Goal: Task Accomplishment & Management: Use online tool/utility

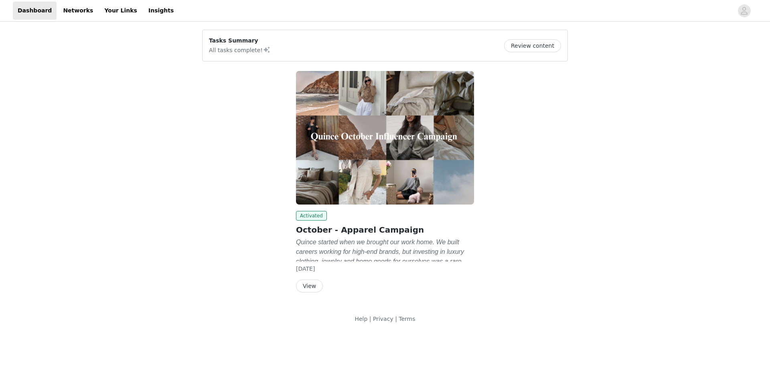
click at [310, 288] on button "View" at bounding box center [309, 286] width 27 height 13
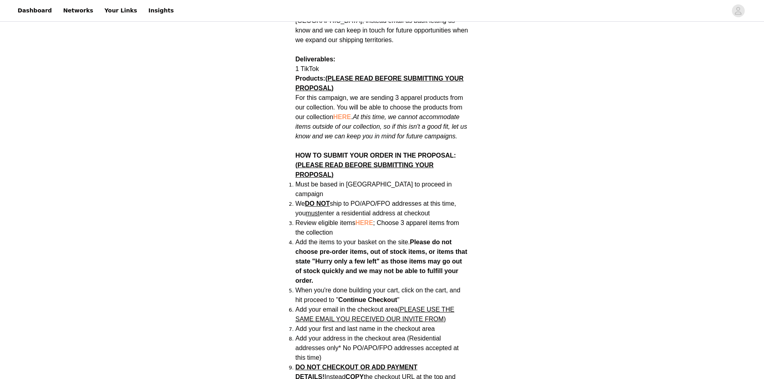
scroll to position [441, 0]
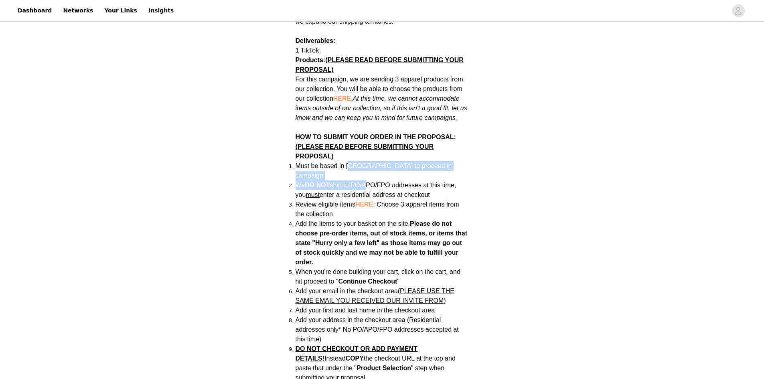
drag, startPoint x: 350, startPoint y: 159, endPoint x: 367, endPoint y: 161, distance: 17.4
click at [367, 161] on ol "Must be based in [GEOGRAPHIC_DATA] to proceed in campaign We DO NOT ship to PO/…" at bounding box center [382, 286] width 173 height 250
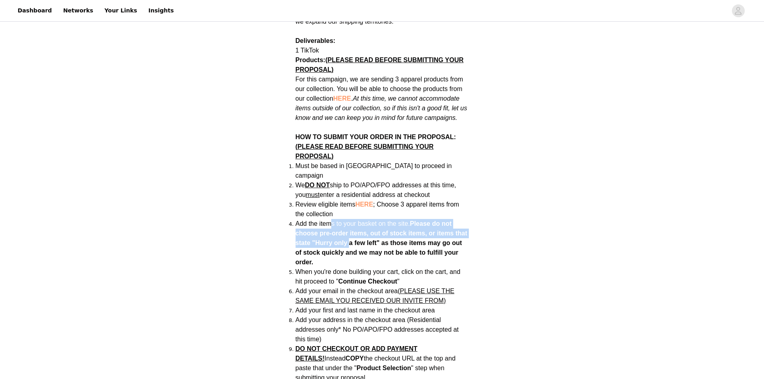
drag, startPoint x: 332, startPoint y: 206, endPoint x: 341, endPoint y: 245, distance: 40.7
click at [350, 233] on span "Add the items to your basket on the site. Please do not choose pre-order items,…" at bounding box center [382, 243] width 172 height 46
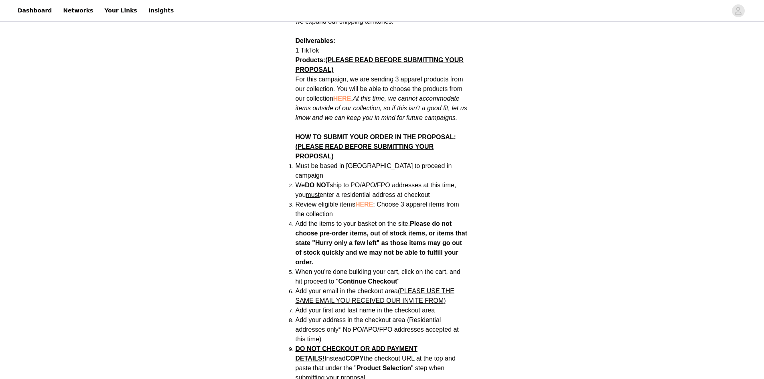
click at [339, 246] on li "Add the items to your basket on the site. Please do not choose pre-order items,…" at bounding box center [382, 243] width 173 height 48
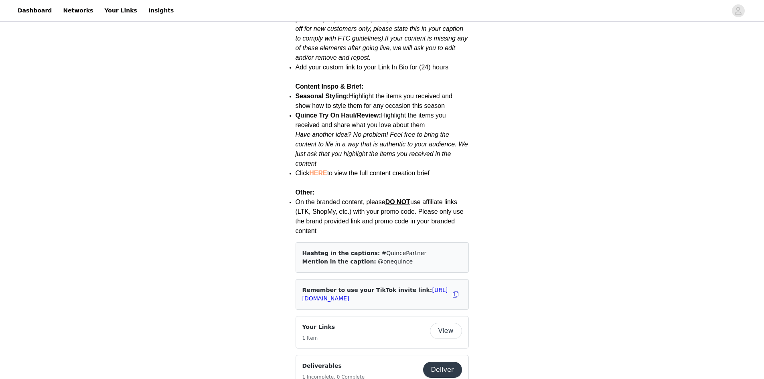
scroll to position [1003, 0]
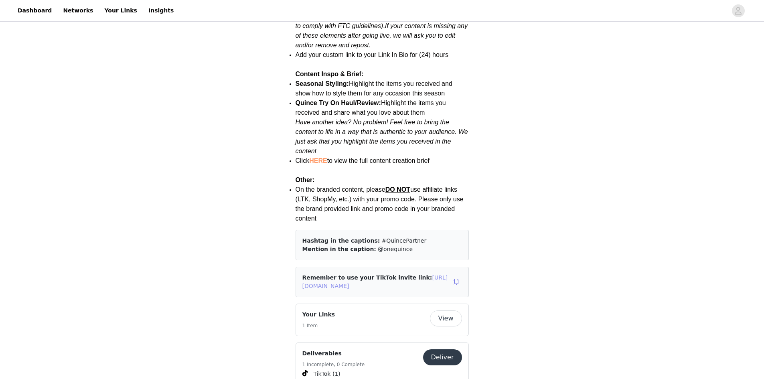
click at [367, 274] on link "[URL][DOMAIN_NAME]" at bounding box center [375, 281] width 146 height 15
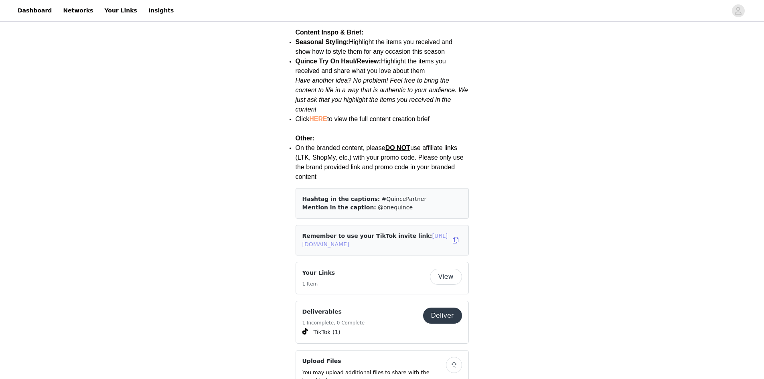
scroll to position [1083, 0]
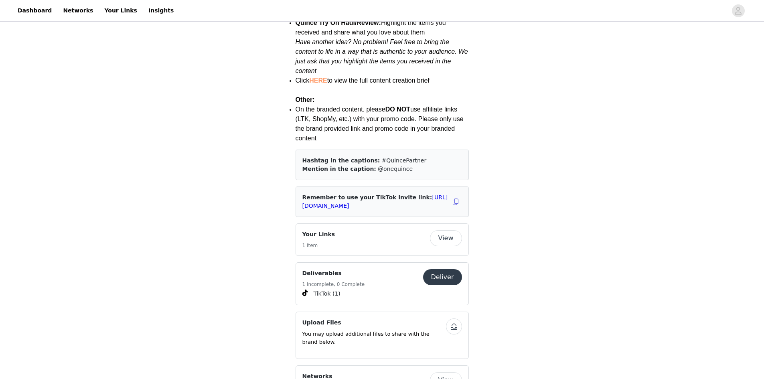
click at [440, 269] on button "Deliver" at bounding box center [442, 277] width 39 height 16
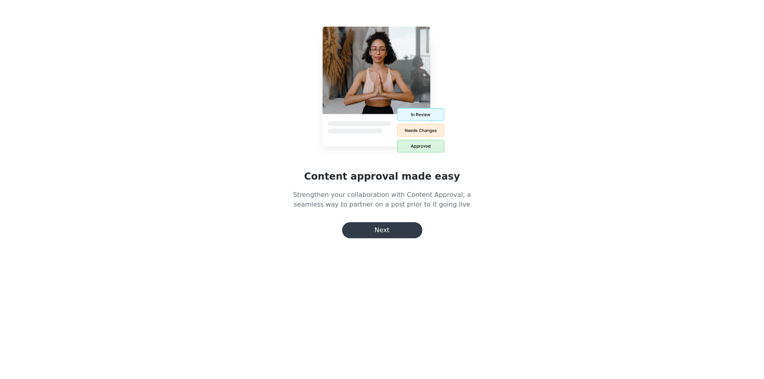
click at [406, 229] on button "Next" at bounding box center [382, 230] width 80 height 16
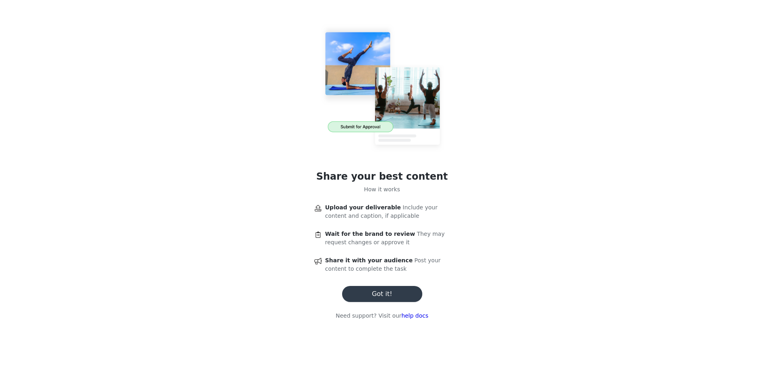
click at [386, 295] on button "Got it!" at bounding box center [382, 294] width 80 height 16
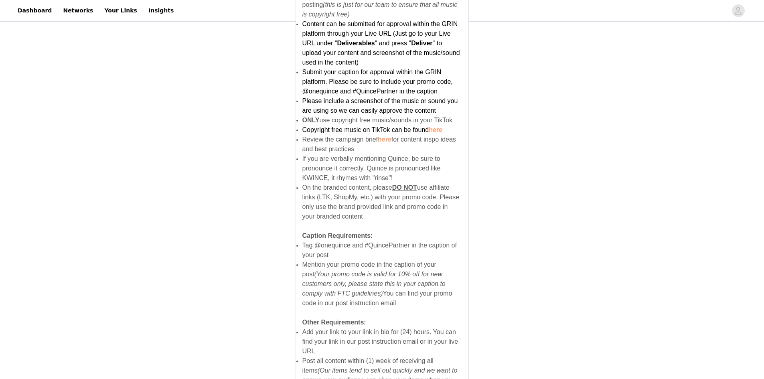
scroll to position [466, 0]
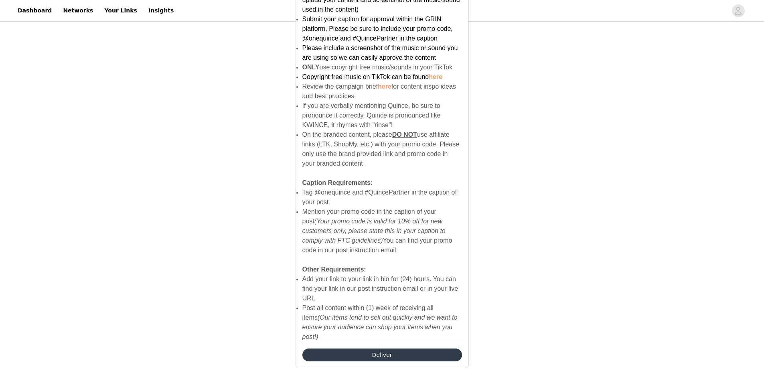
click at [366, 349] on button "Deliver" at bounding box center [382, 355] width 160 height 13
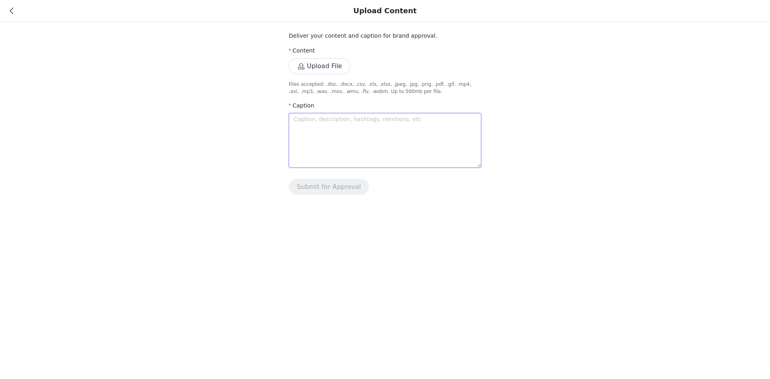
click at [358, 126] on textarea at bounding box center [385, 140] width 193 height 55
click at [636, 170] on div "Deliver your content and caption for brand approval. Content Upload File Files …" at bounding box center [385, 102] width 770 height 205
